Goal: Information Seeking & Learning: Understand process/instructions

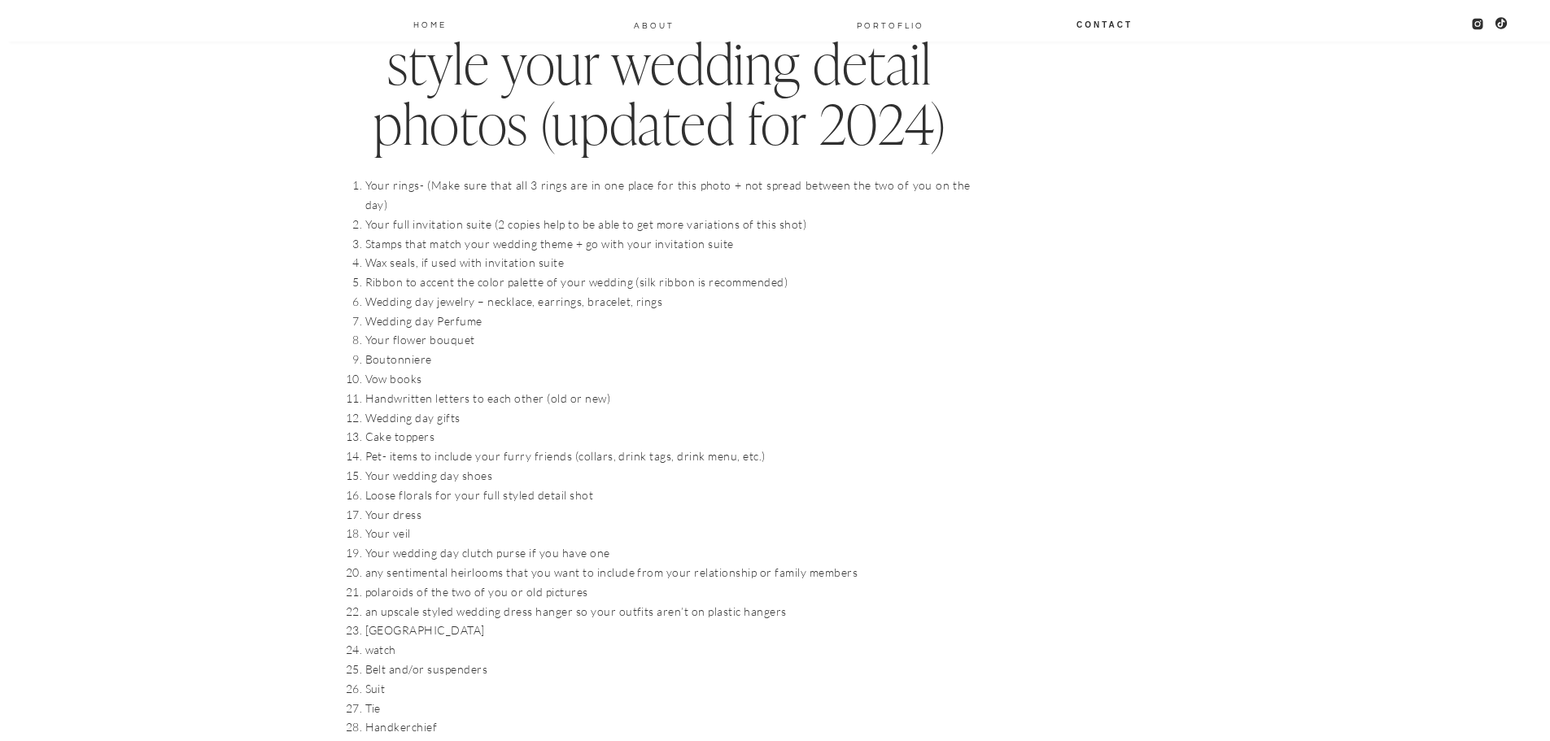
scroll to position [1605, 0]
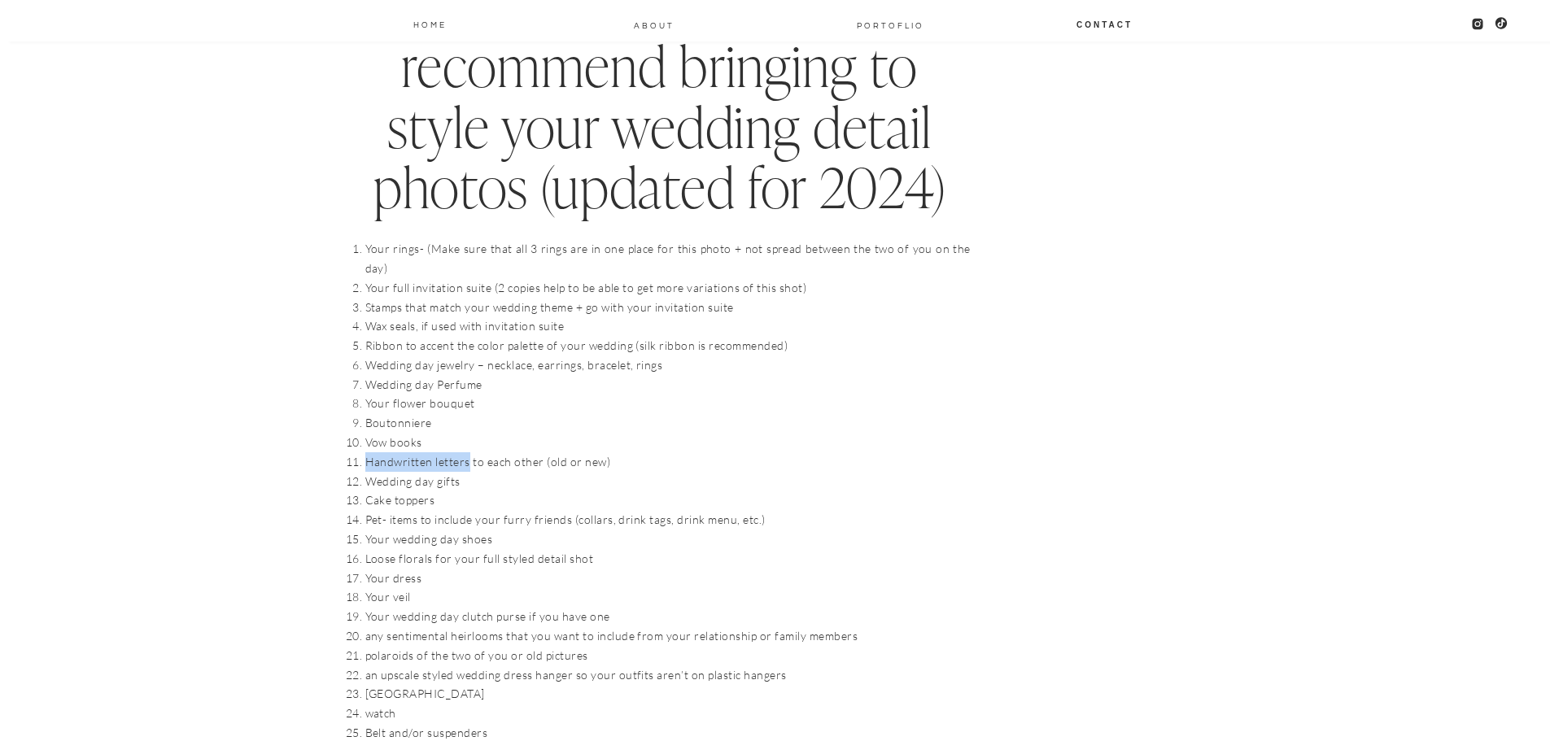
drag, startPoint x: 366, startPoint y: 439, endPoint x: 468, endPoint y: 441, distance: 101.7
click at [468, 452] on li "Handwritten letters to each other (old or new)" at bounding box center [667, 462] width 605 height 20
copy li "Handwritten letters"
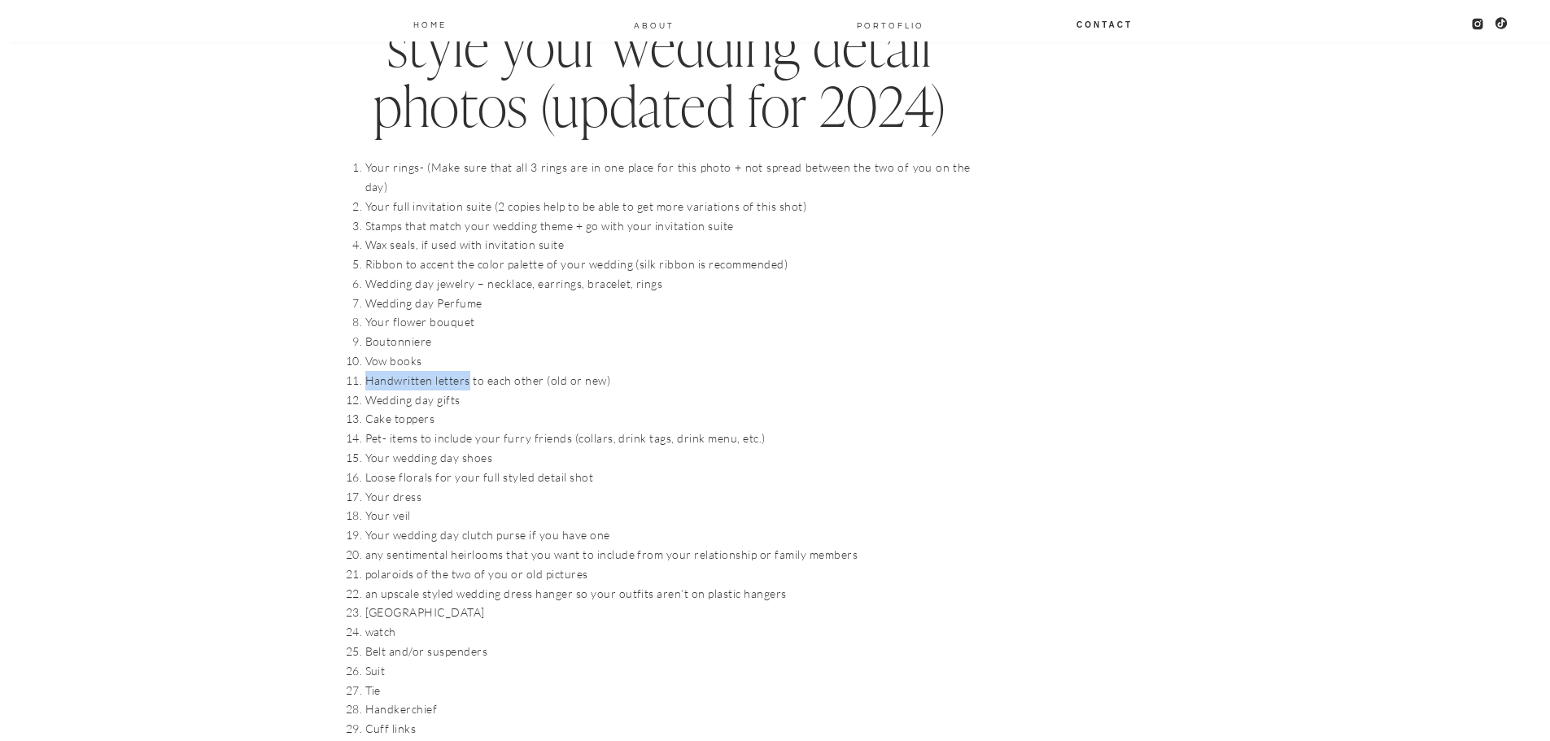
scroll to position [1687, 0]
drag, startPoint x: 368, startPoint y: 435, endPoint x: 517, endPoint y: 432, distance: 149.7
click at [517, 448] on li "Your wedding day shoes" at bounding box center [667, 458] width 605 height 20
drag, startPoint x: 372, startPoint y: 457, endPoint x: 395, endPoint y: 457, distance: 22.8
click at [395, 467] on li "Loose florals for your full styled detail shot" at bounding box center [667, 477] width 605 height 20
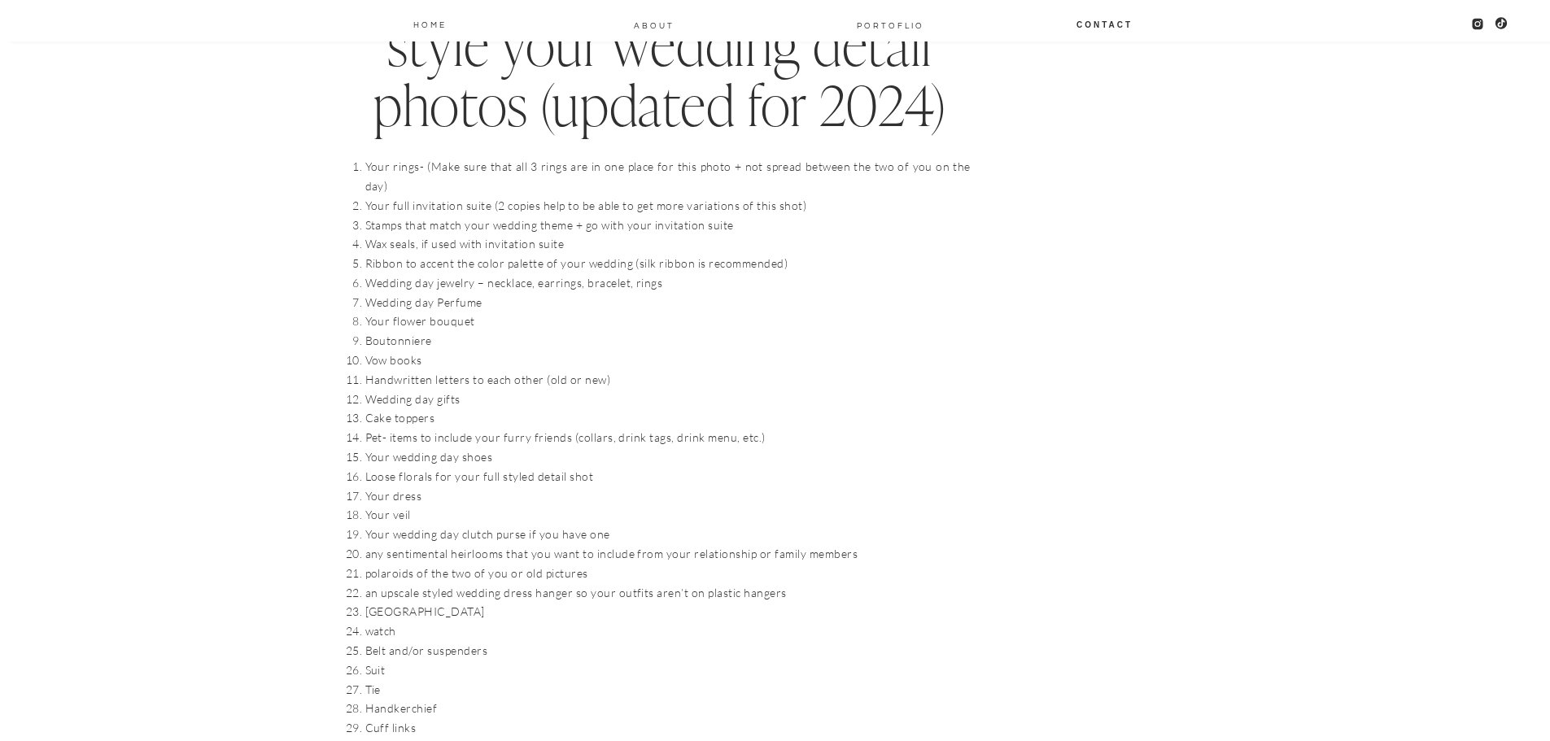
click at [392, 487] on li "Your dress" at bounding box center [667, 497] width 605 height 20
click at [437, 467] on li "Loose florals for your full styled detail shot" at bounding box center [667, 477] width 605 height 20
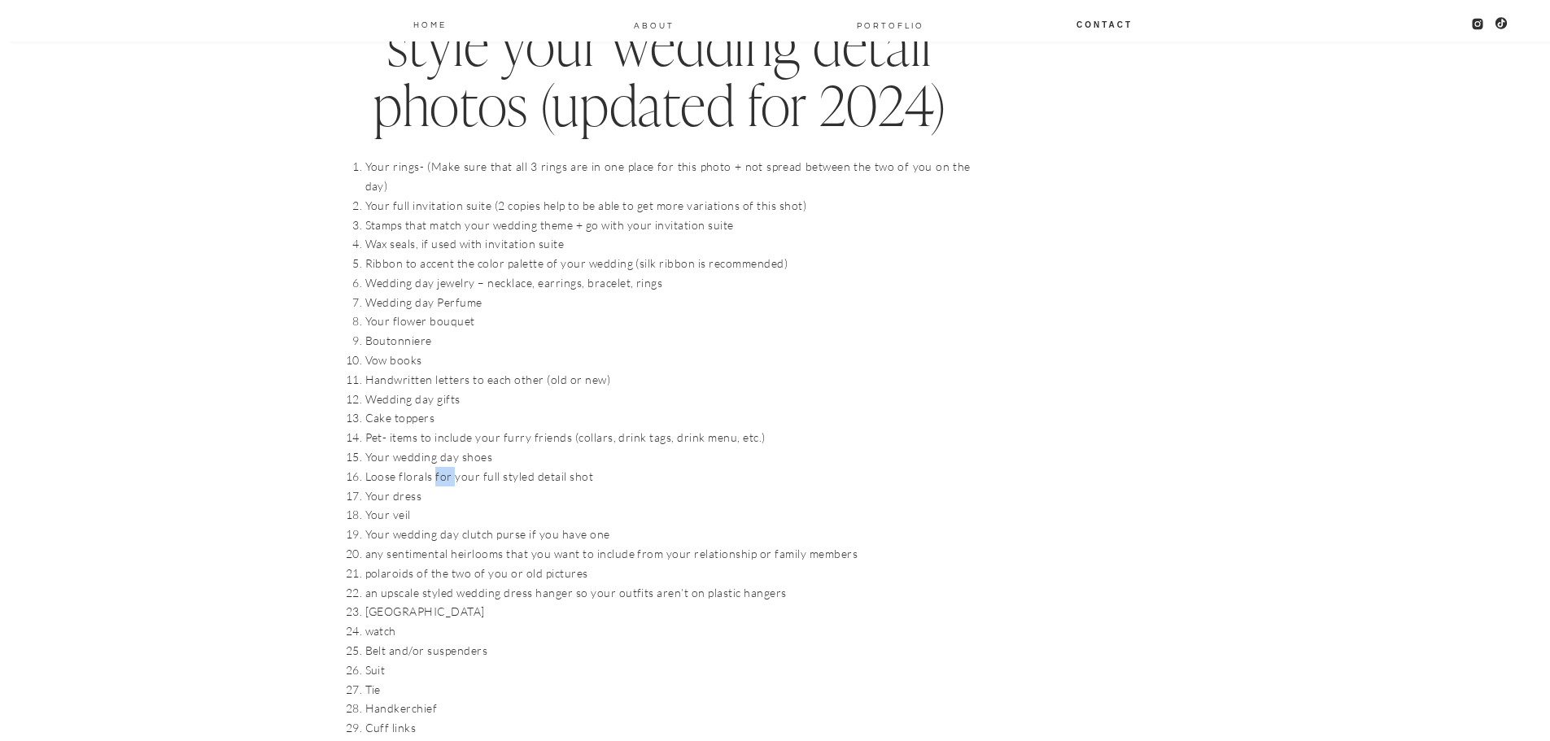
click at [437, 467] on li "Loose florals for your full styled detail shot" at bounding box center [667, 477] width 605 height 20
click at [414, 487] on li "Your dress" at bounding box center [667, 497] width 605 height 20
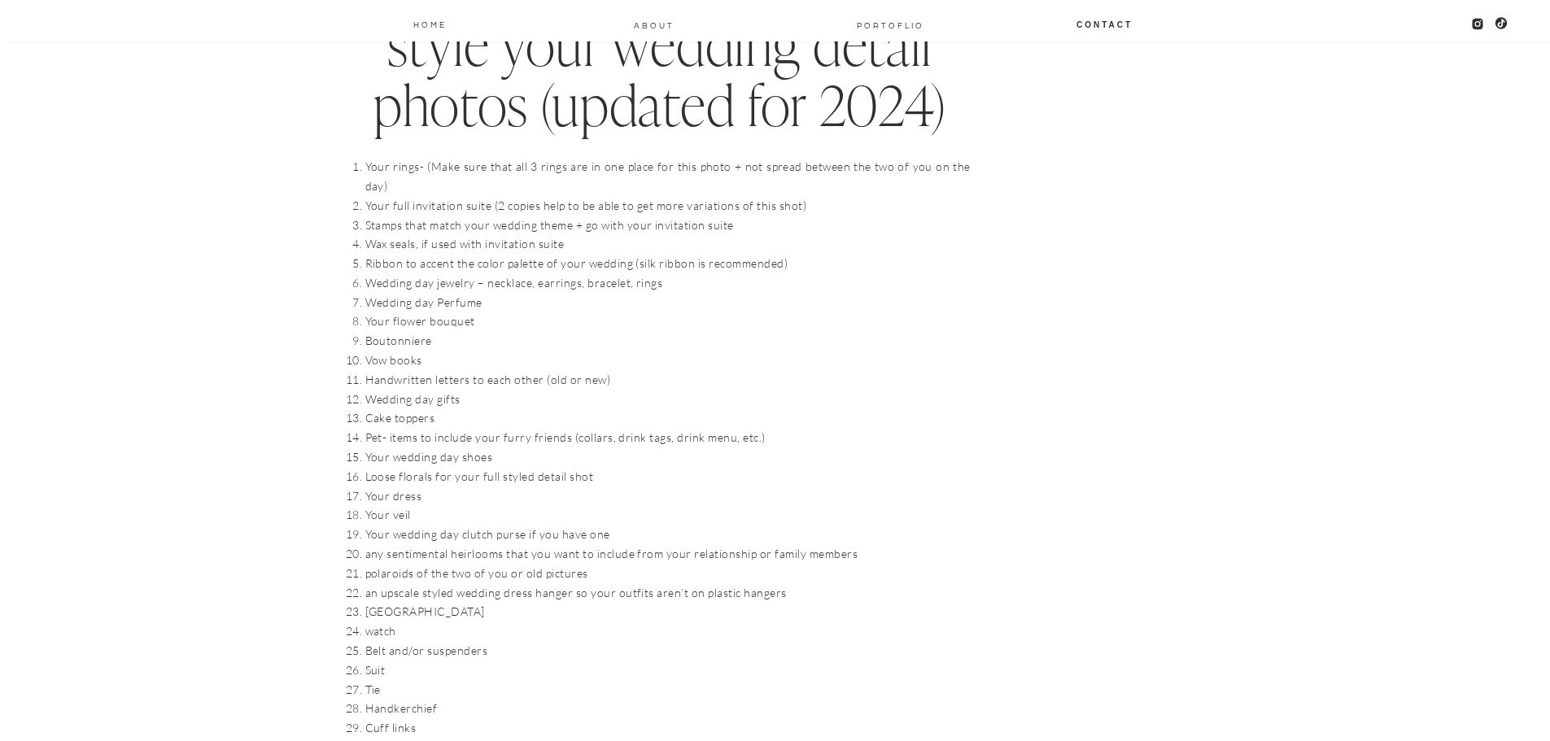
click at [390, 505] on li "Your veil" at bounding box center [667, 515] width 605 height 20
click at [399, 525] on li "Your wedding day clutch purse if you have one" at bounding box center [667, 535] width 605 height 20
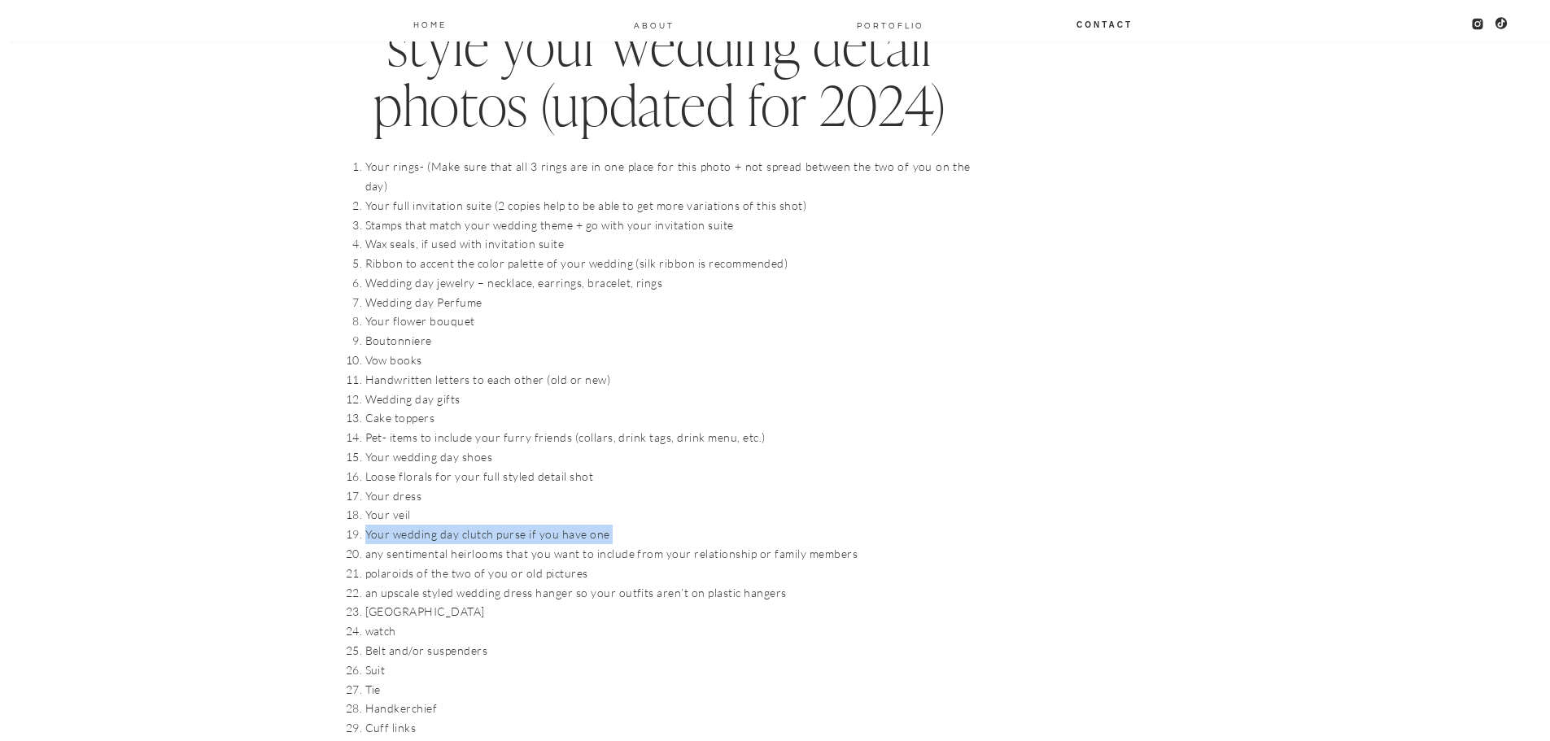
click at [399, 525] on li "Your wedding day clutch purse if you have one" at bounding box center [667, 535] width 605 height 20
click at [400, 544] on li "any sentimental heirlooms that you want to include from your relationship or fa…" at bounding box center [667, 554] width 605 height 20
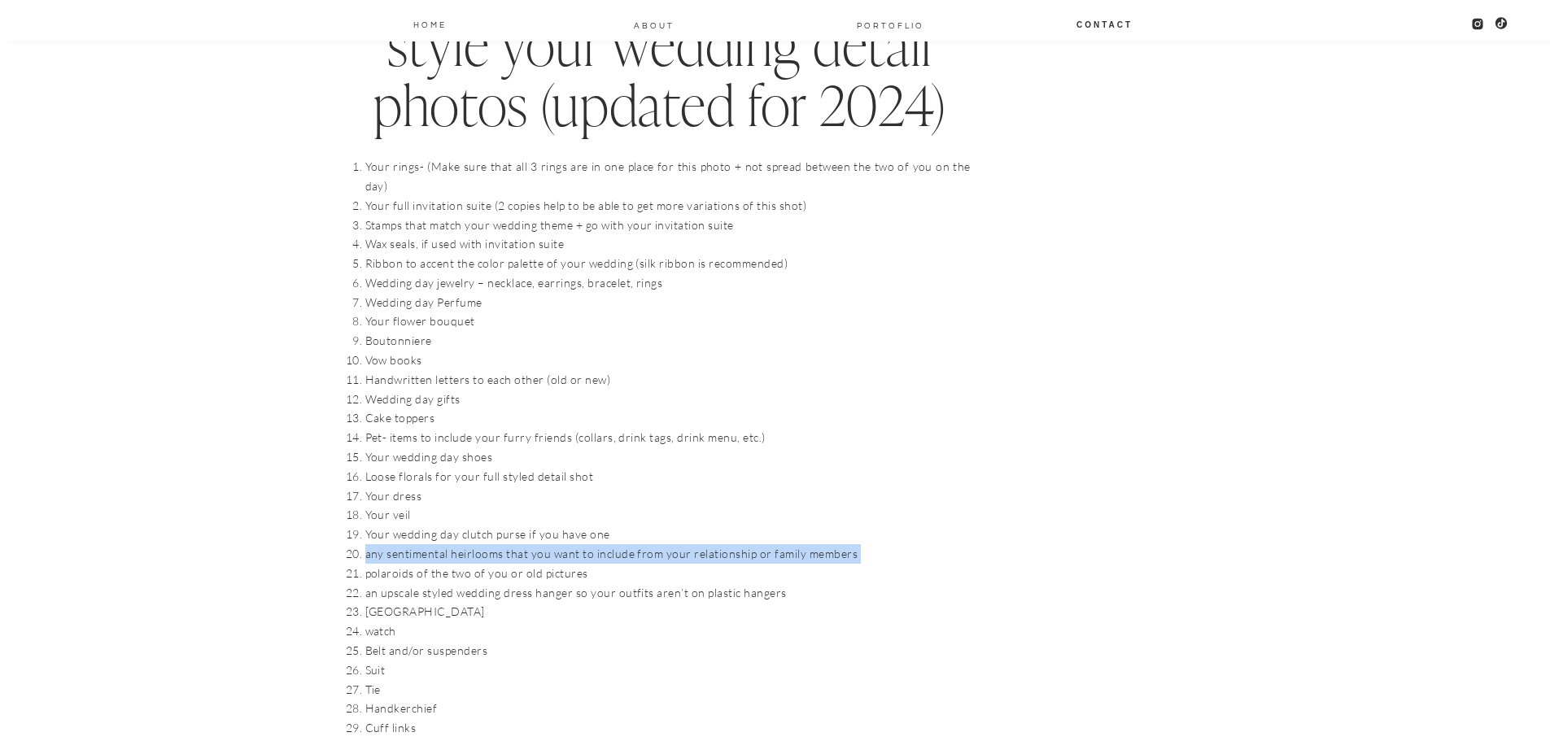
click at [400, 544] on li "any sentimental heirlooms that you want to include from your relationship or fa…" at bounding box center [667, 554] width 605 height 20
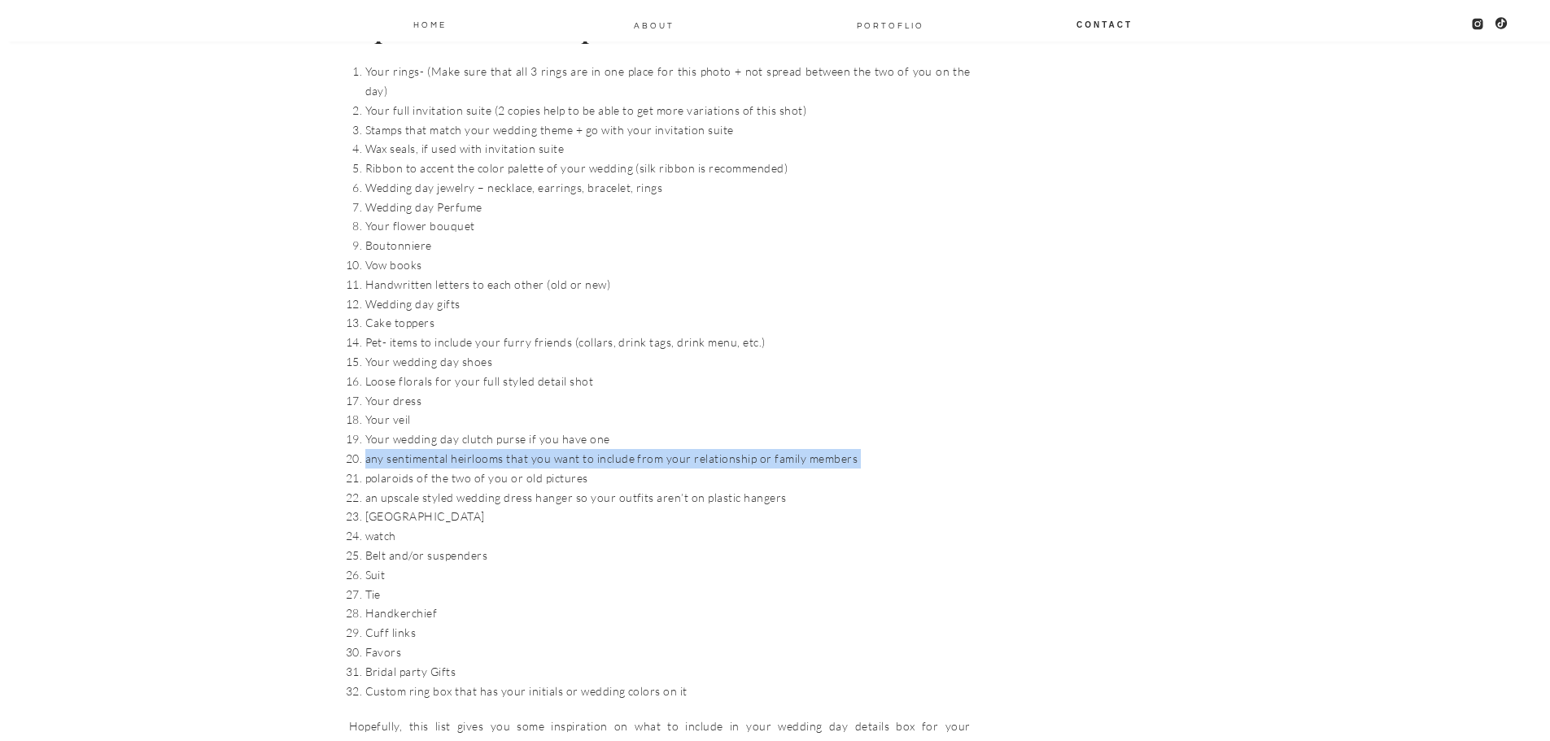
scroll to position [1792, 0]
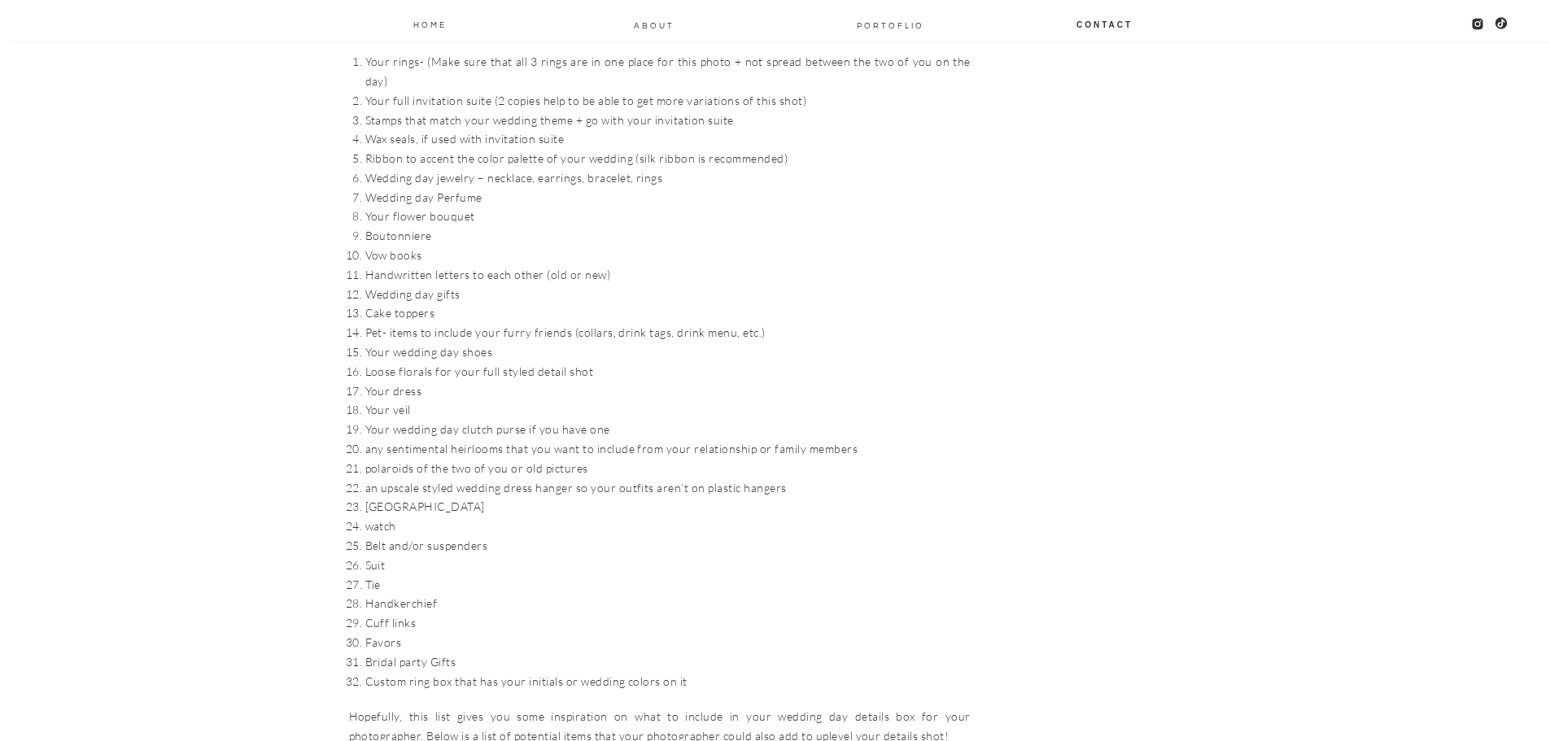
click at [425, 459] on li "polaroids of the two of you or old pictures" at bounding box center [667, 469] width 605 height 20
click at [427, 478] on li "an upscale styled wedding dress hanger so your outfits aren’t on plastic hangers" at bounding box center [667, 488] width 605 height 20
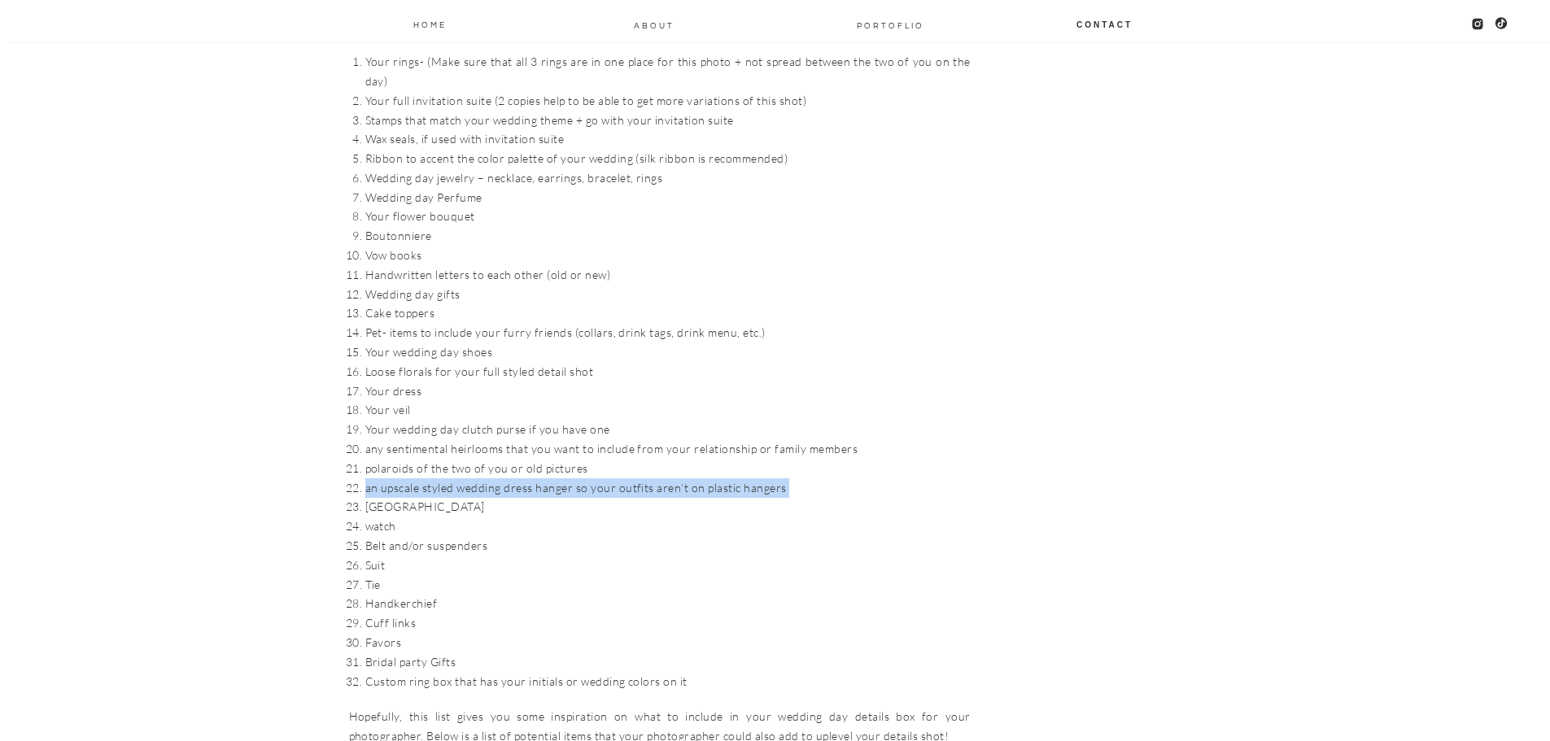
click at [427, 478] on li "an upscale styled wedding dress hanger so your outfits aren’t on plastic hangers" at bounding box center [667, 488] width 605 height 20
click at [421, 459] on li "polaroids of the two of you or old pictures" at bounding box center [667, 469] width 605 height 20
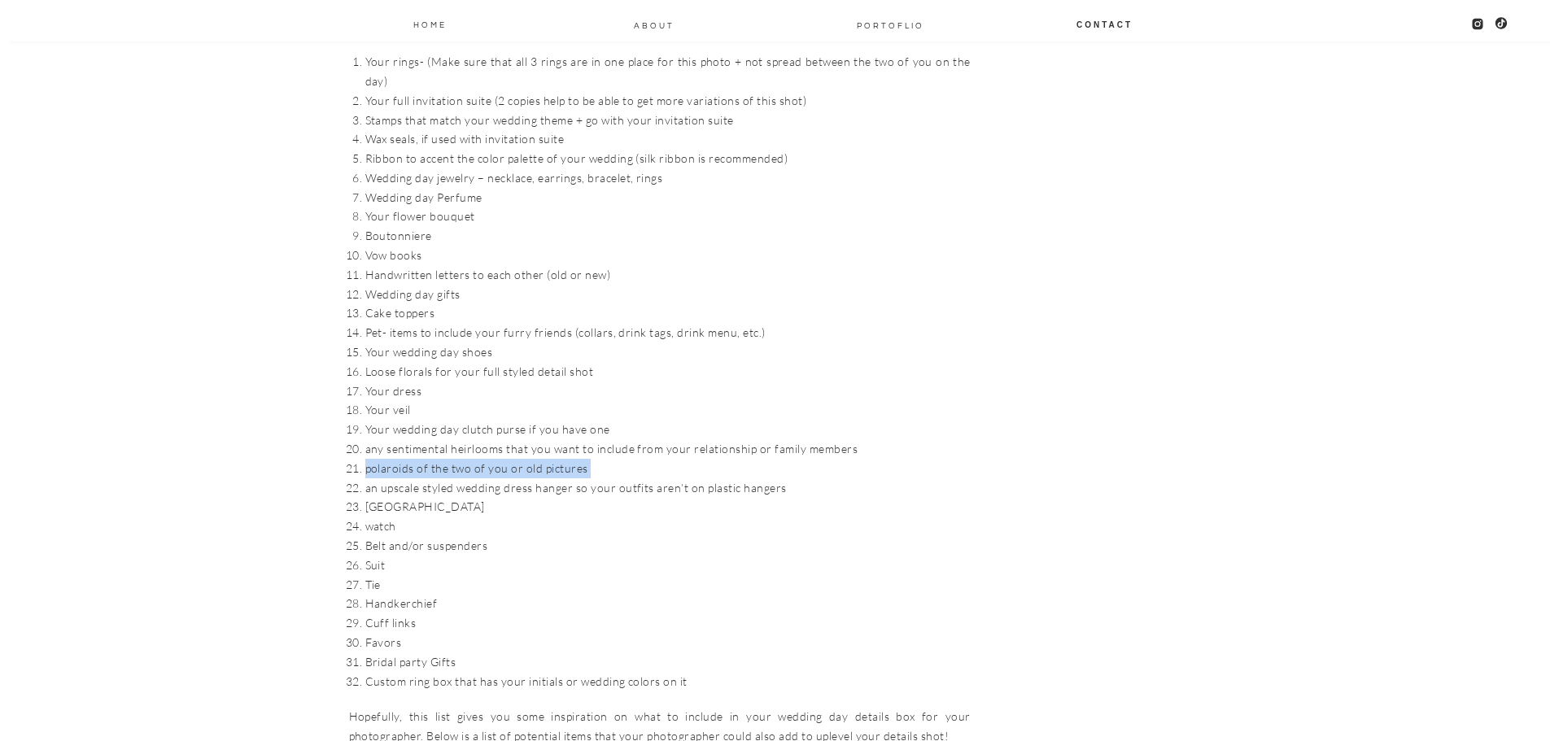
click at [421, 459] on li "polaroids of the two of you or old pictures" at bounding box center [667, 469] width 605 height 20
click at [383, 497] on li "[GEOGRAPHIC_DATA]" at bounding box center [667, 507] width 605 height 20
copy li "[GEOGRAPHIC_DATA]"
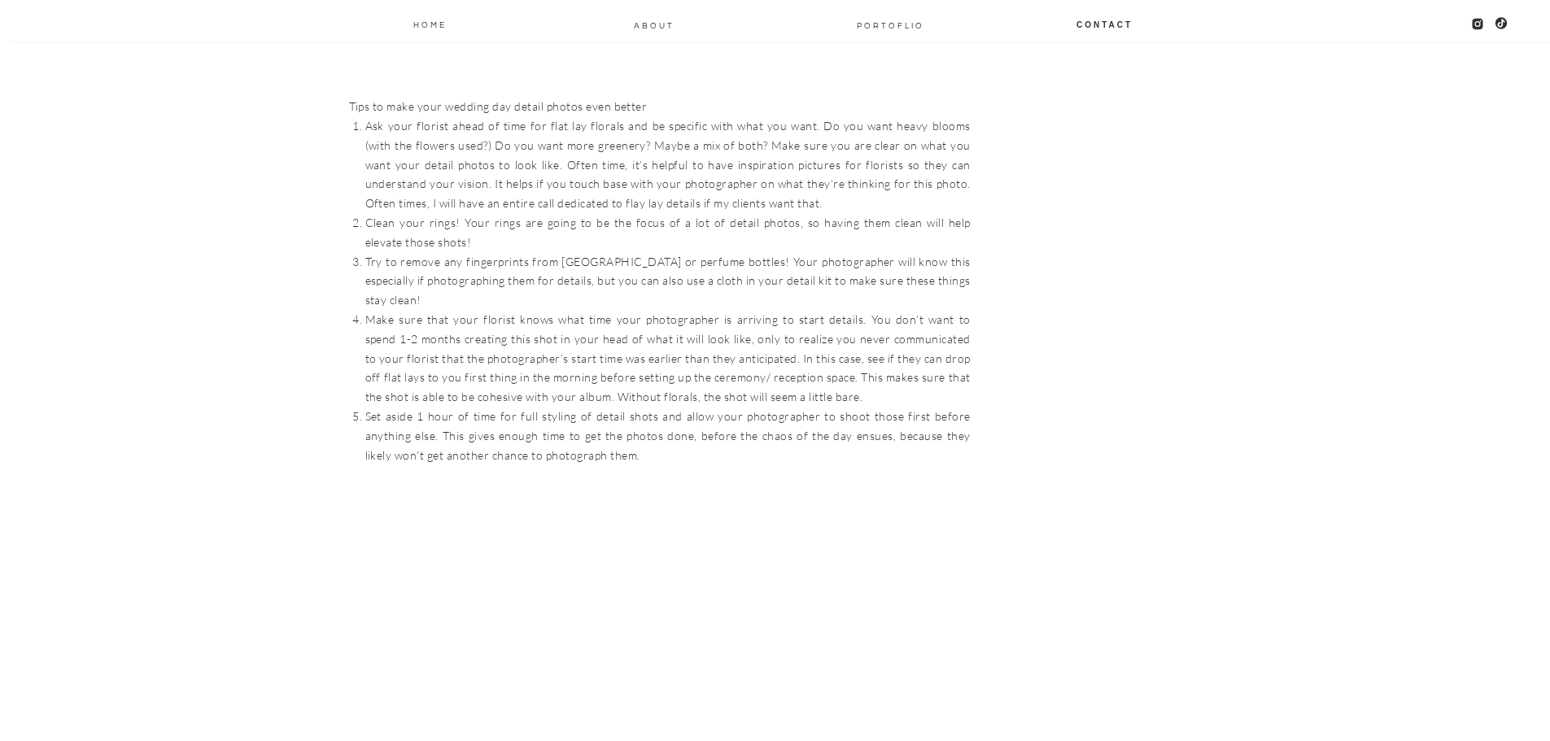
scroll to position [4439, 0]
